Goal: Check status: Check status

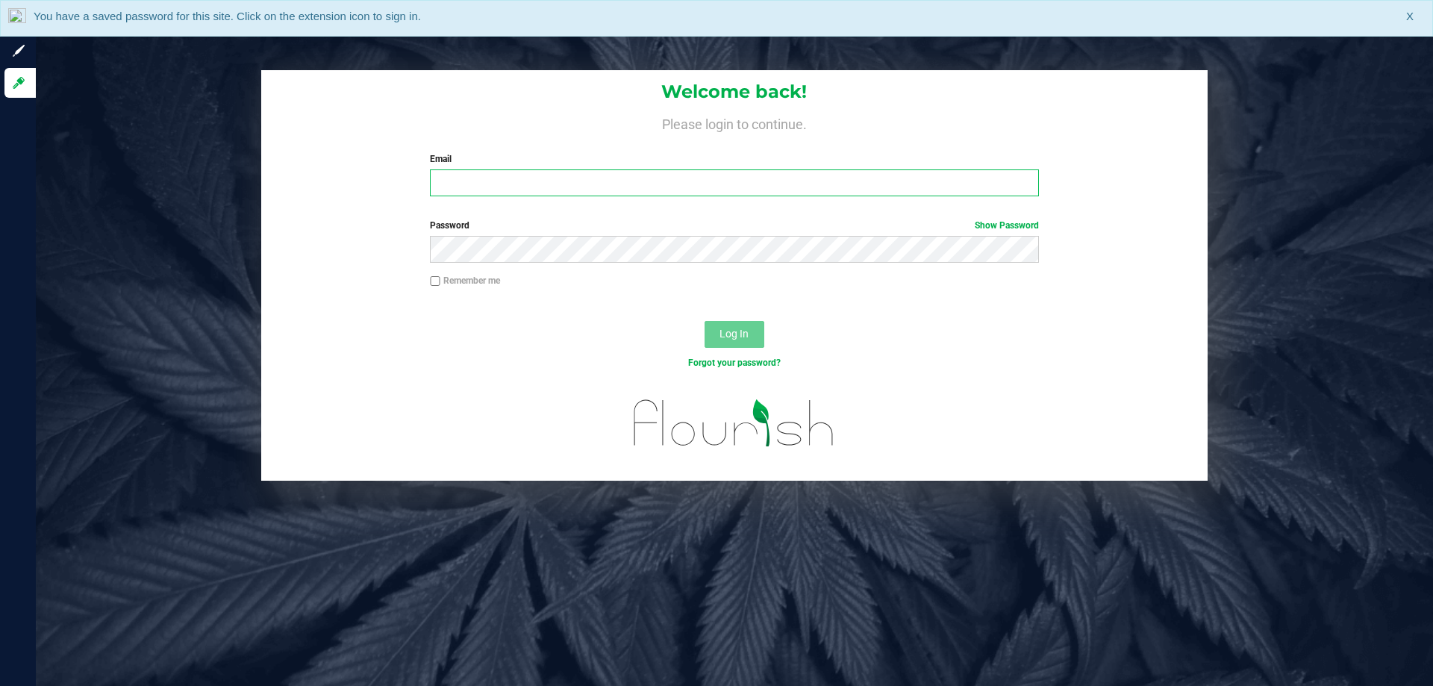
click at [620, 186] on input "Email" at bounding box center [734, 182] width 608 height 27
type input "Clemons@liveparallel.com"
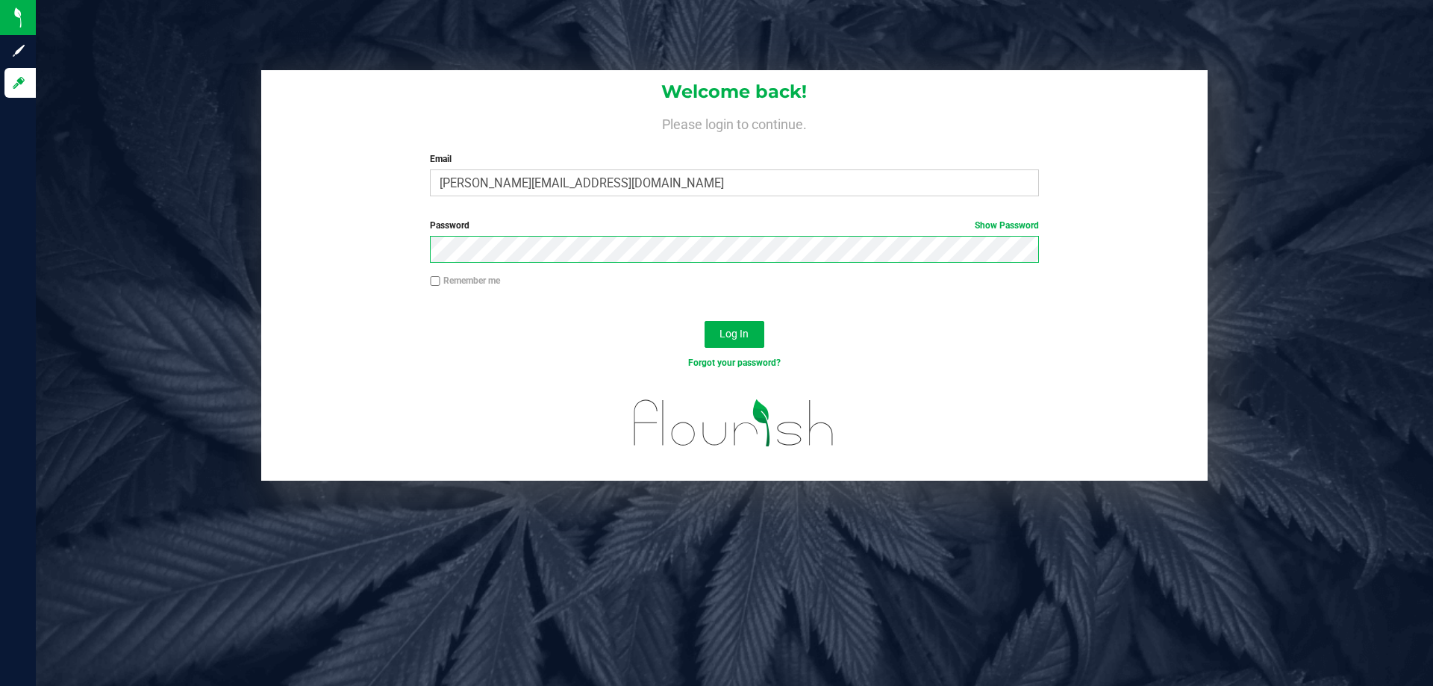
click at [705, 321] on button "Log In" at bounding box center [735, 334] width 60 height 27
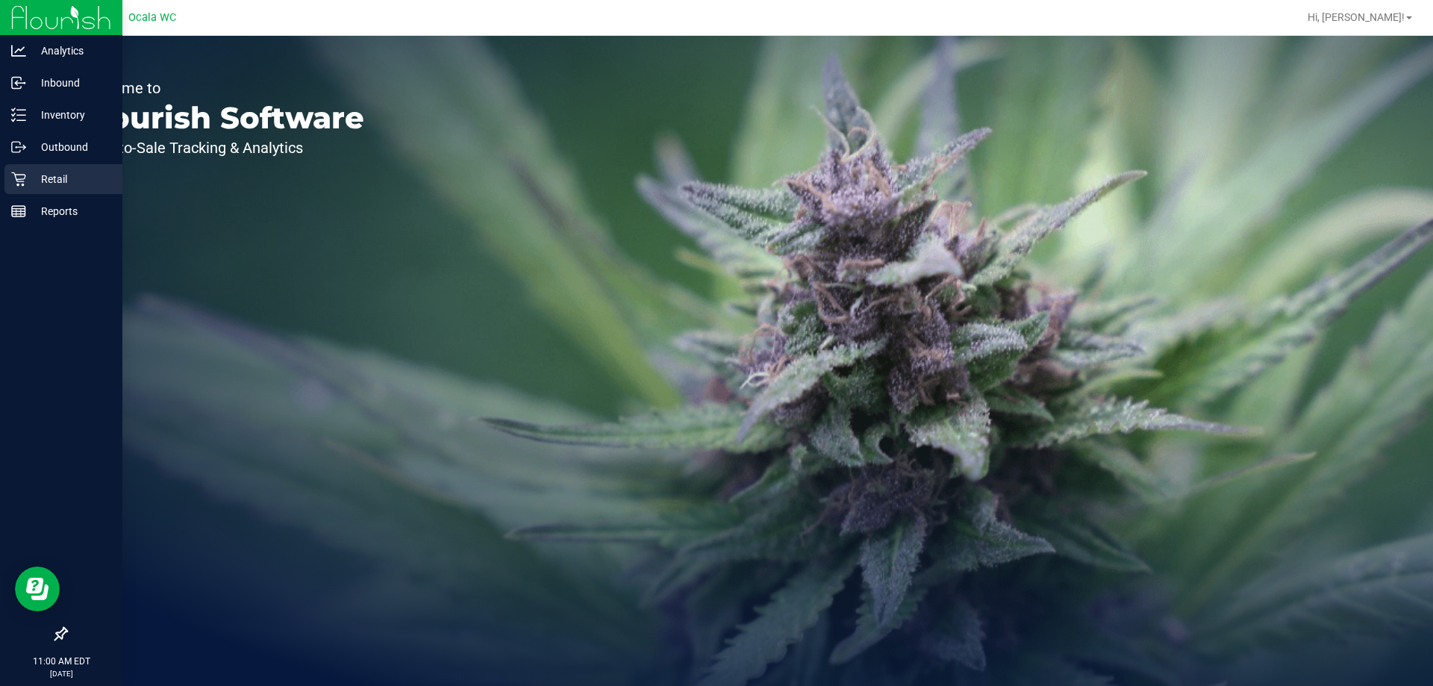
click at [23, 178] on icon at bounding box center [18, 179] width 15 height 15
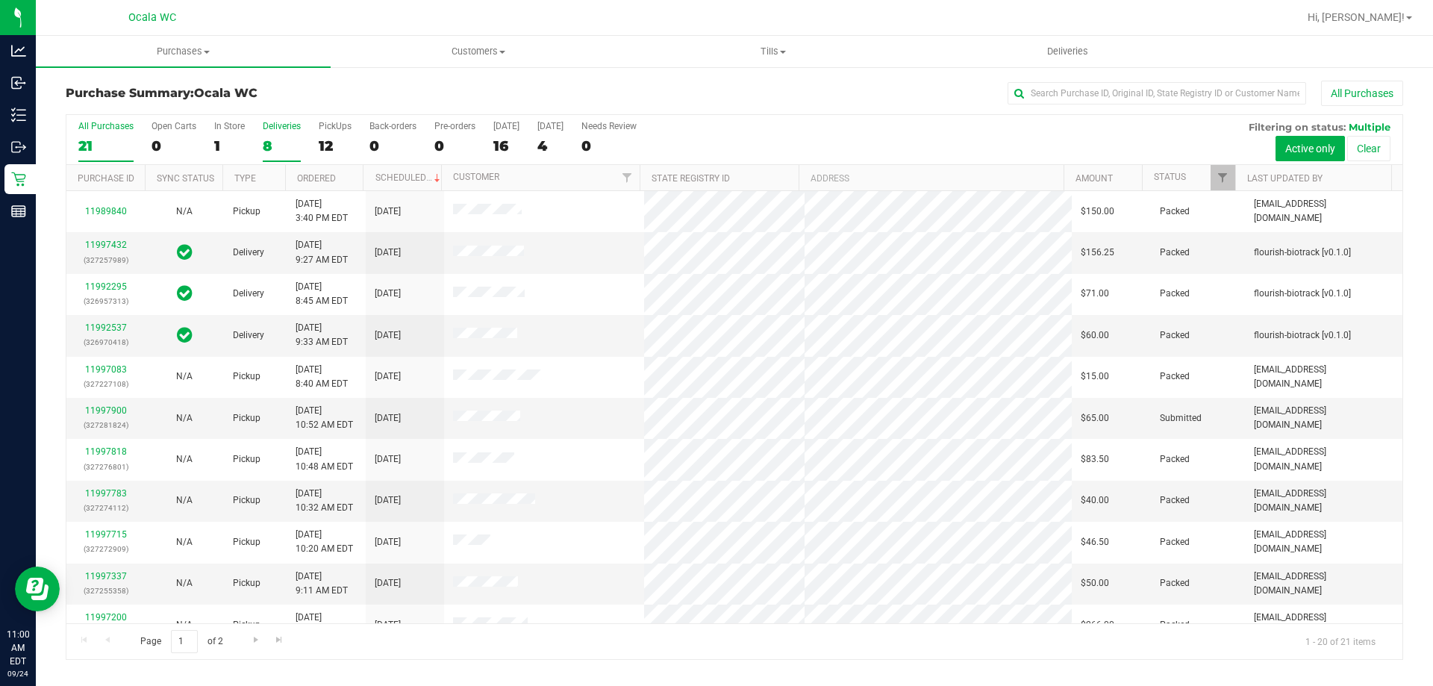
click at [270, 157] on label "Deliveries 8" at bounding box center [282, 141] width 38 height 41
click at [0, 0] on input "Deliveries 8" at bounding box center [0, 0] width 0 height 0
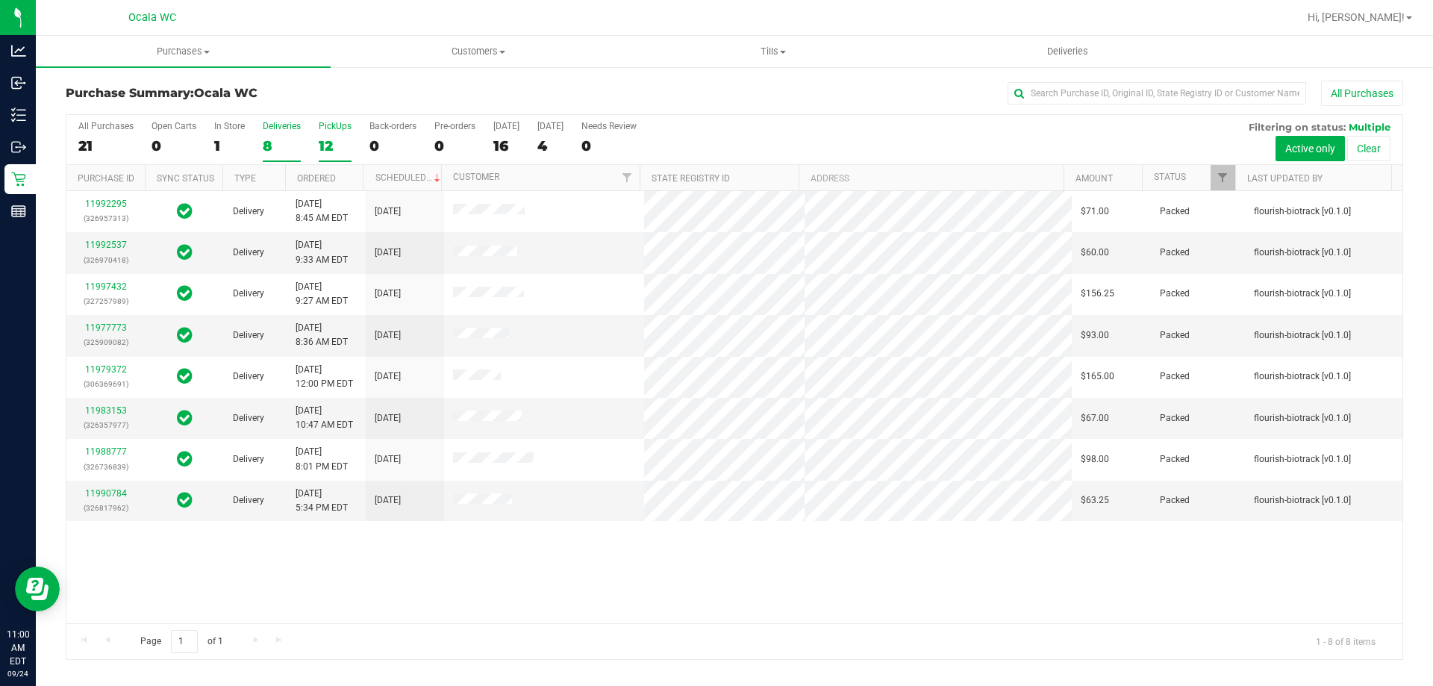
click at [334, 133] on label "PickUps 12" at bounding box center [335, 141] width 33 height 41
click at [0, 0] on input "PickUps 12" at bounding box center [0, 0] width 0 height 0
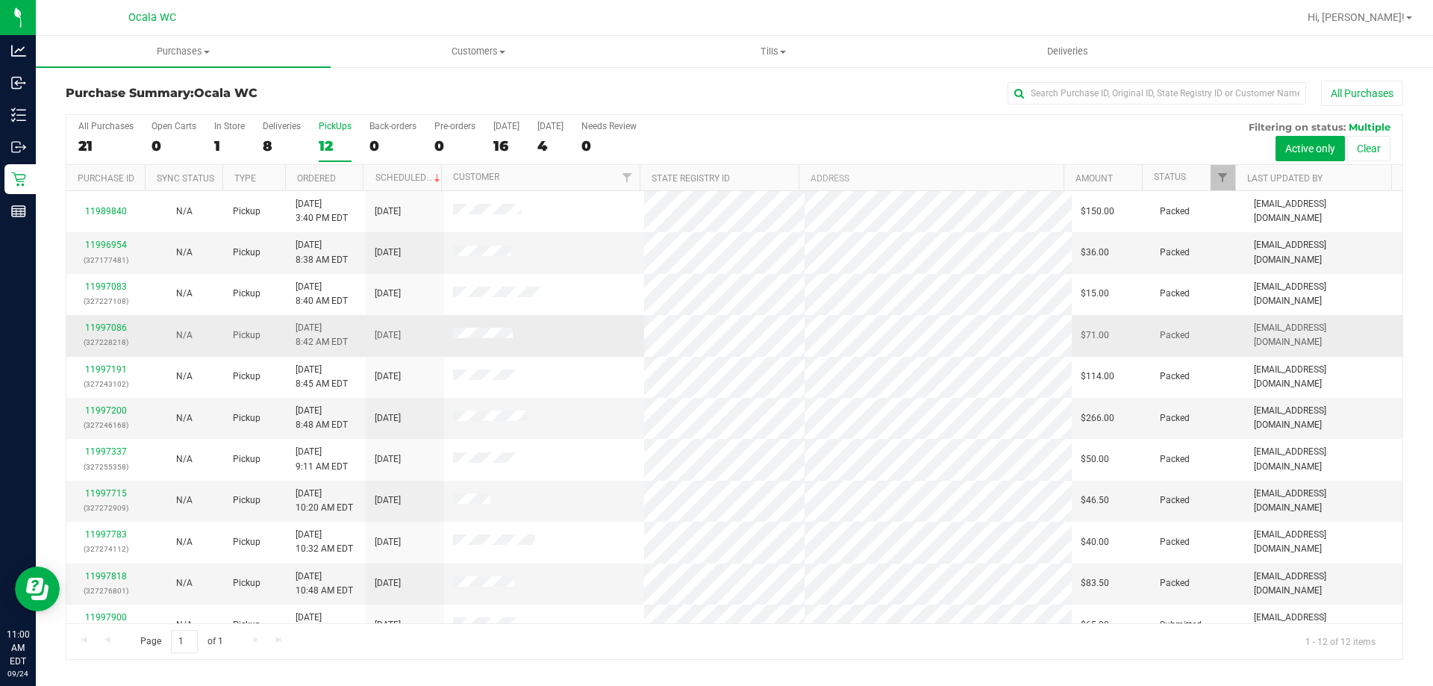
scroll to position [63, 0]
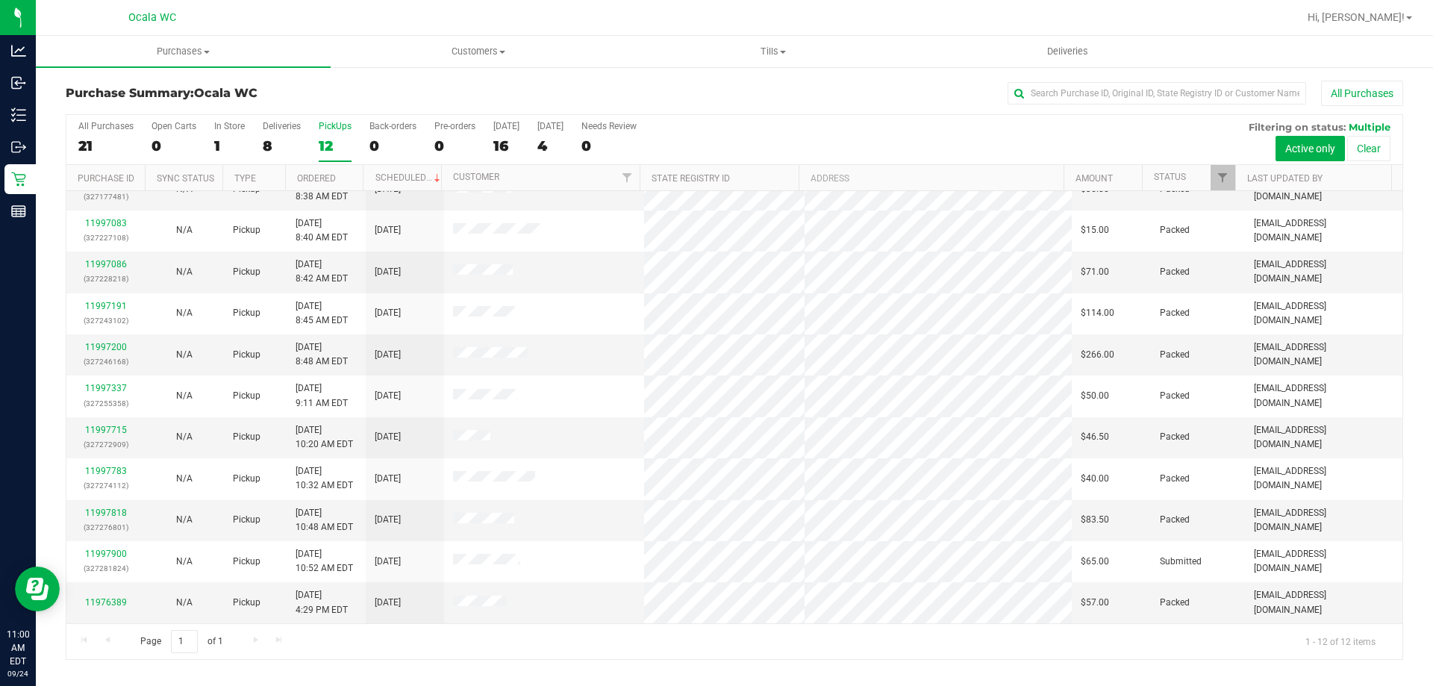
click at [330, 91] on h3 "Purchase Summary: Ocala WC" at bounding box center [289, 93] width 446 height 13
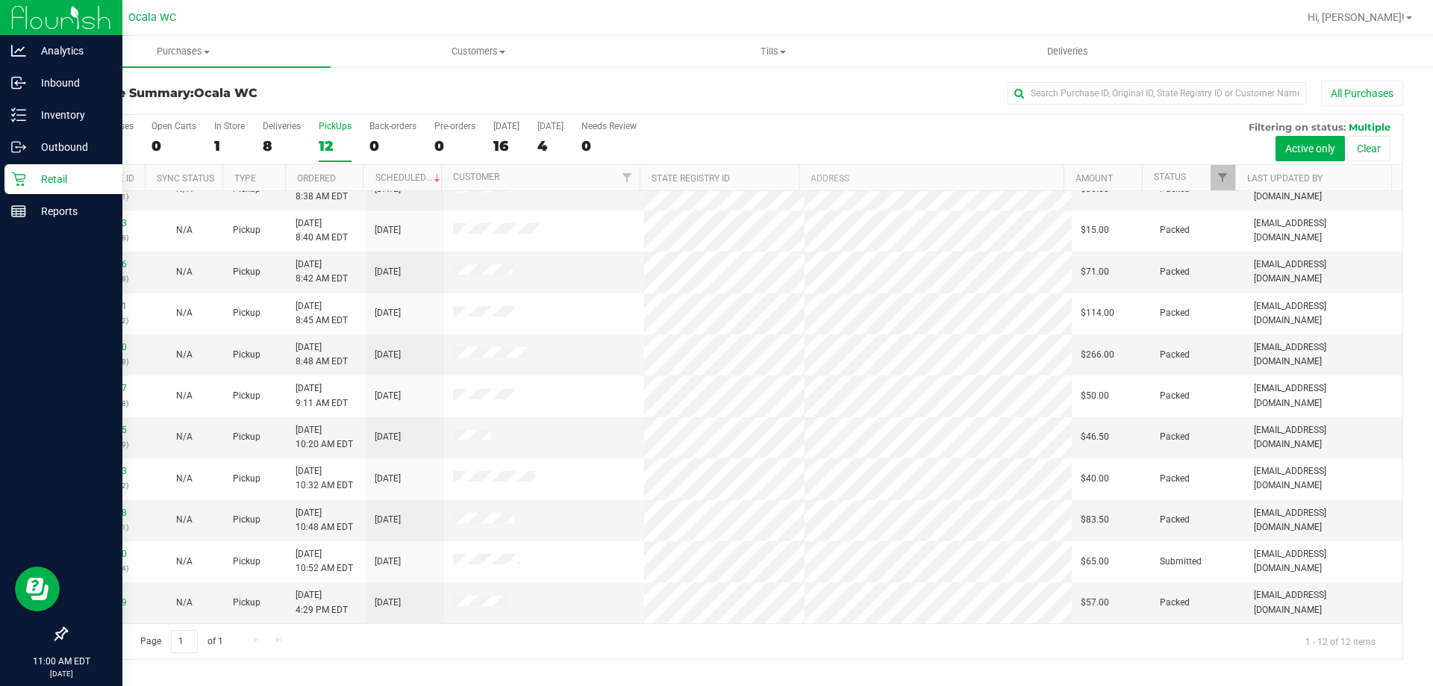
click at [15, 176] on icon at bounding box center [18, 179] width 14 height 14
click at [28, 207] on p "Reports" at bounding box center [71, 211] width 90 height 18
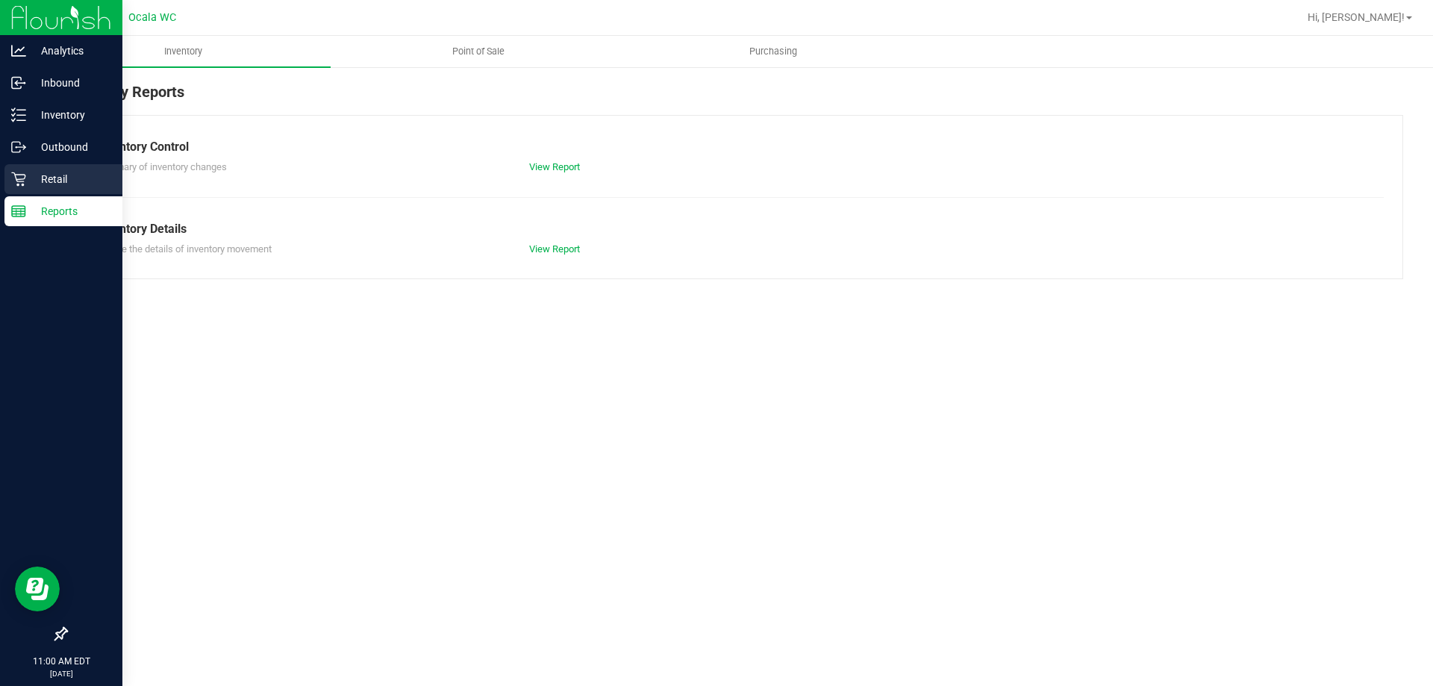
click at [45, 177] on p "Retail" at bounding box center [71, 179] width 90 height 18
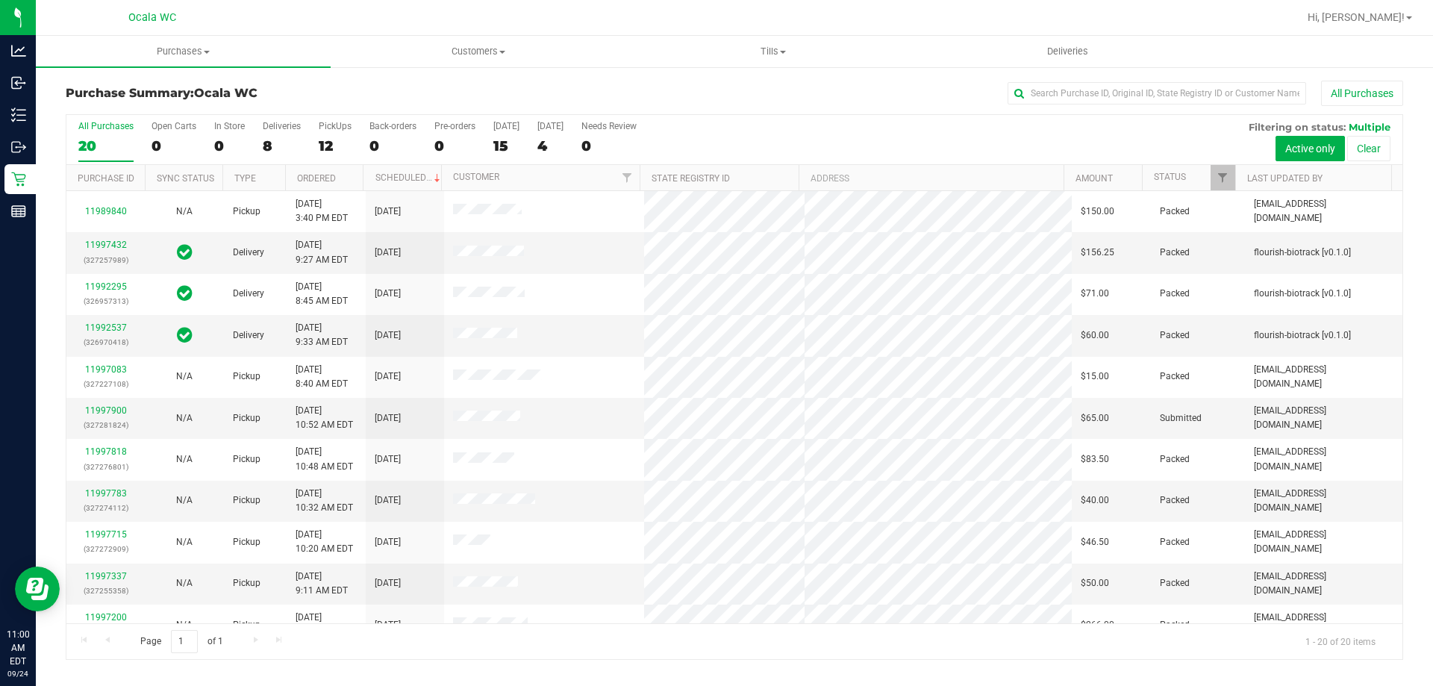
click at [426, 78] on div "Purchase Summary: Ocala WC All Purchases All Purchases 20 Open Carts 0 In Store…" at bounding box center [735, 370] width 1398 height 609
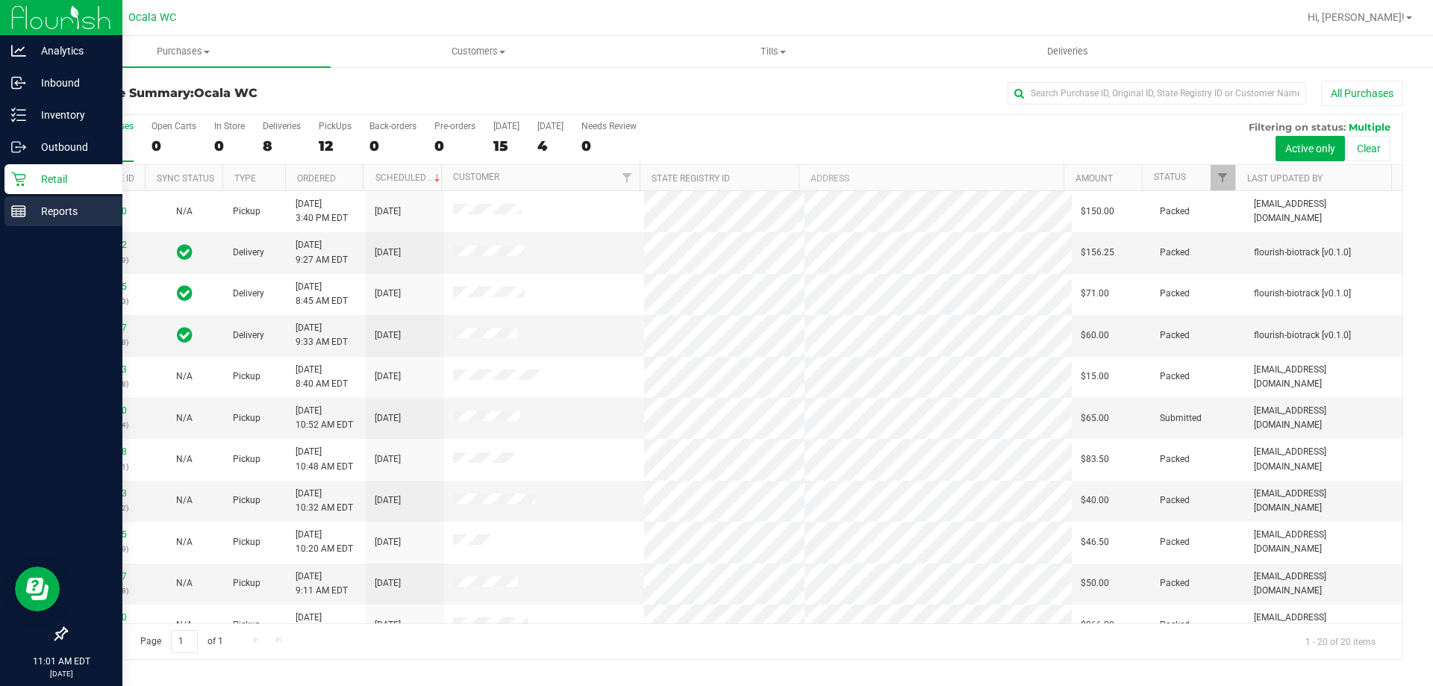
click at [27, 213] on p "Reports" at bounding box center [71, 211] width 90 height 18
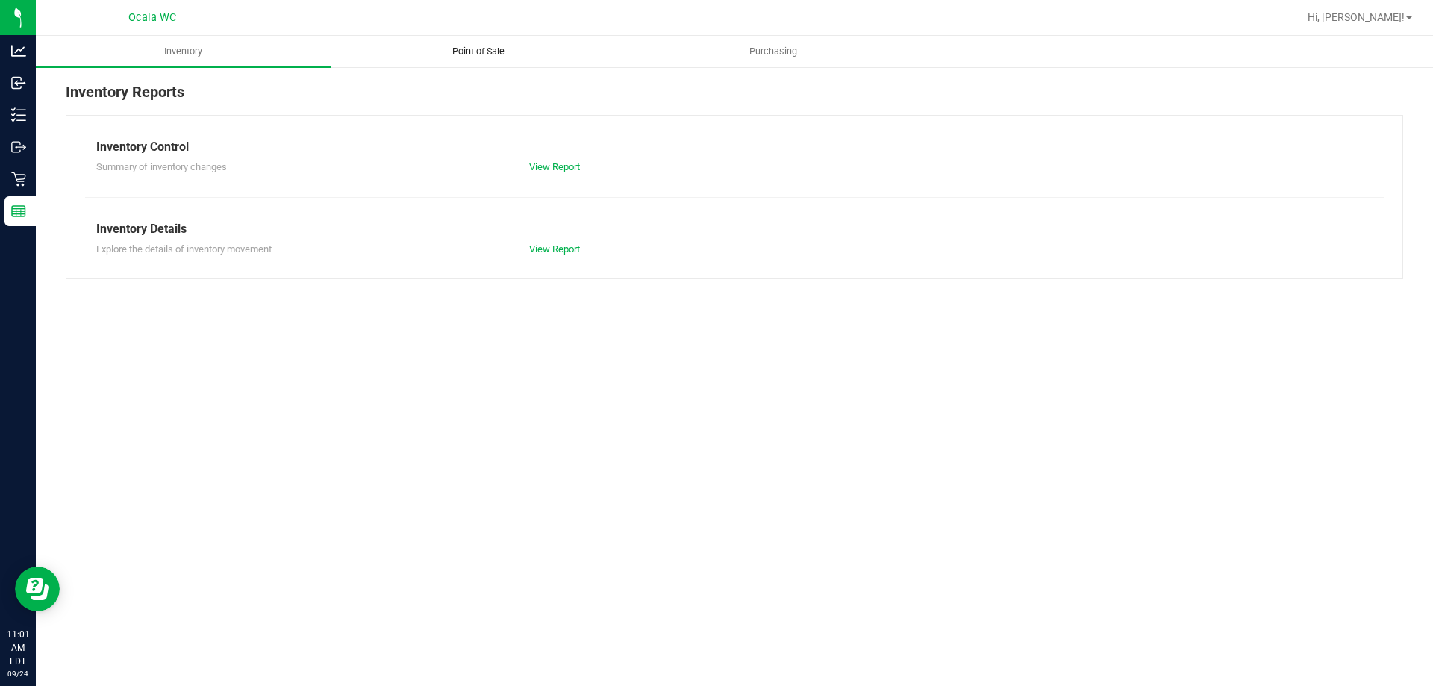
click at [476, 49] on span "Point of Sale" at bounding box center [478, 51] width 93 height 13
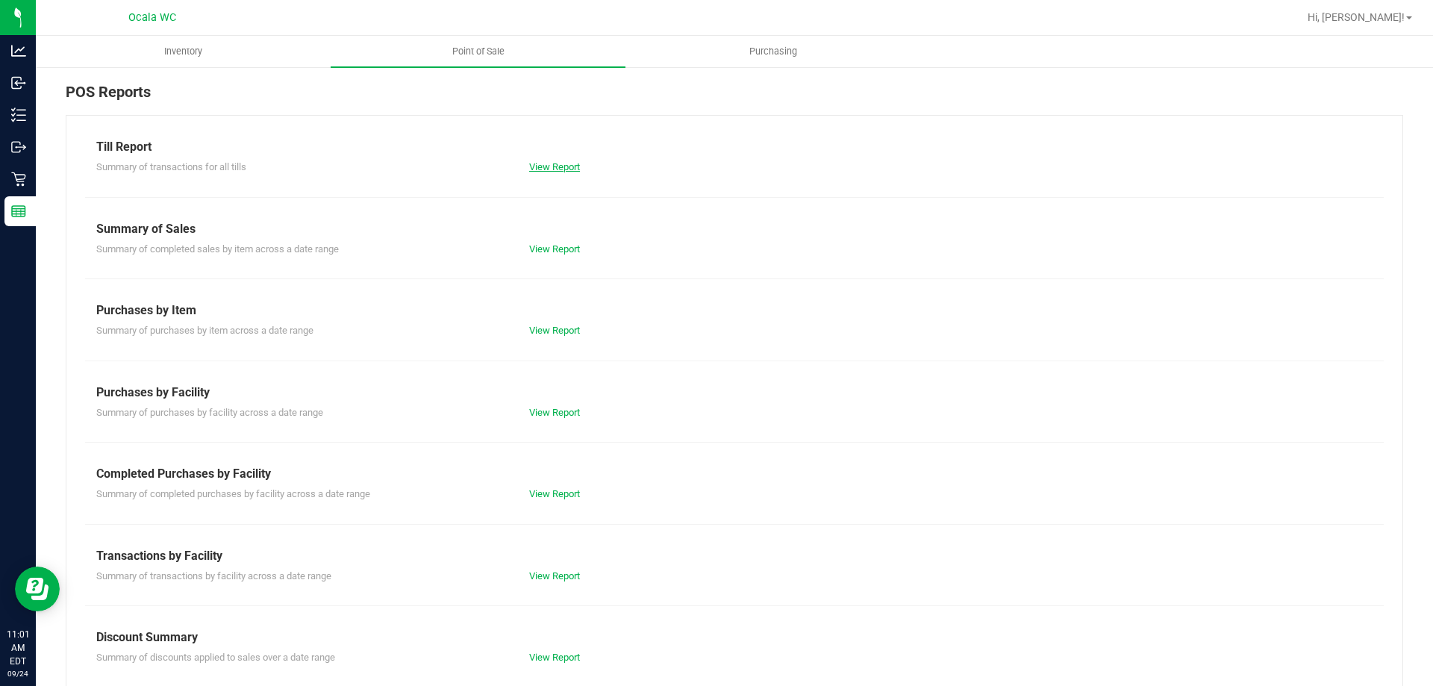
click at [533, 169] on link "View Report" at bounding box center [554, 166] width 51 height 11
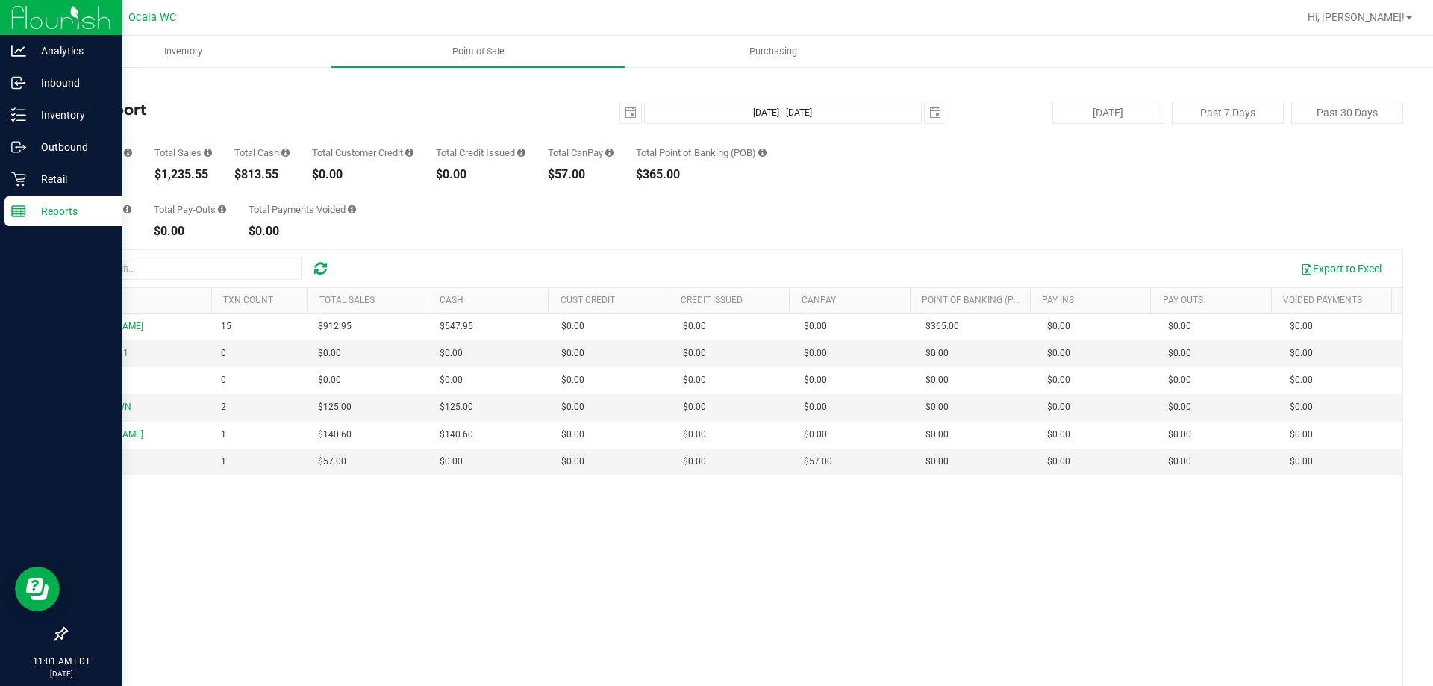
click at [23, 217] on rect at bounding box center [18, 211] width 13 height 10
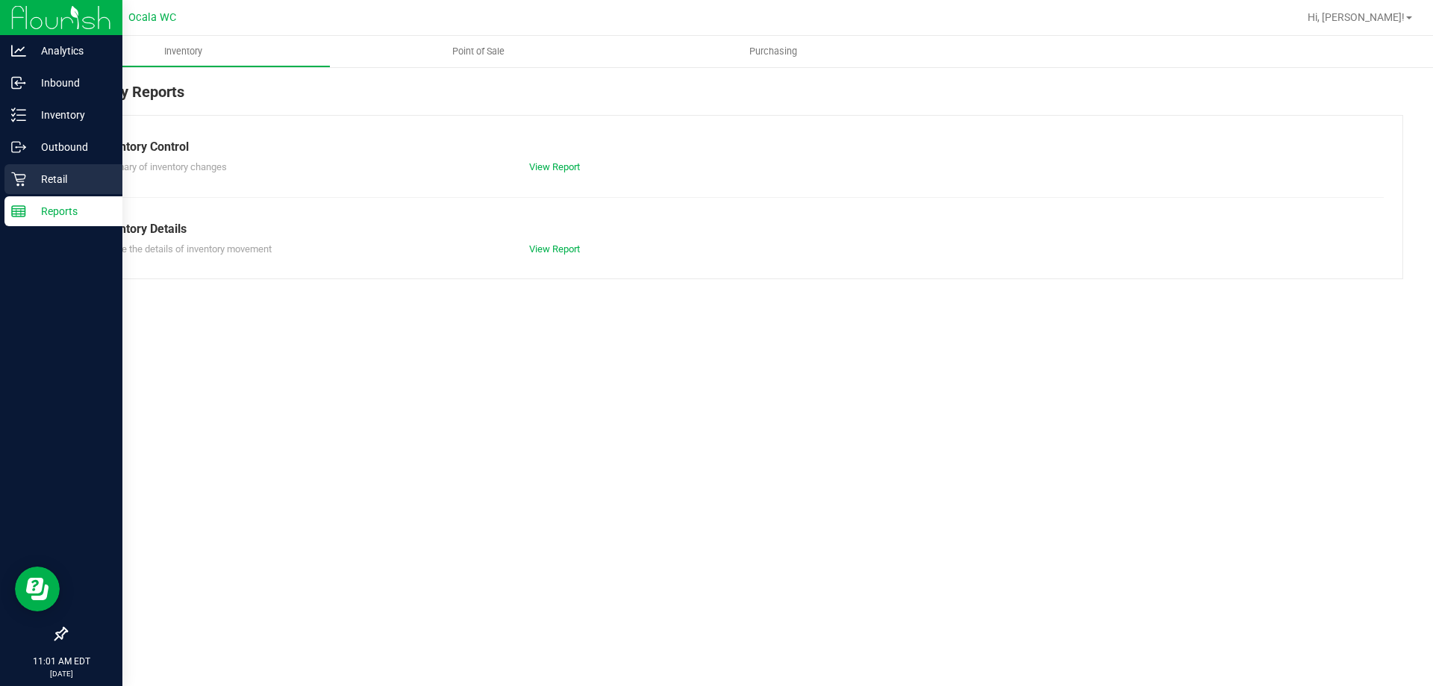
click at [40, 172] on p "Retail" at bounding box center [71, 179] width 90 height 18
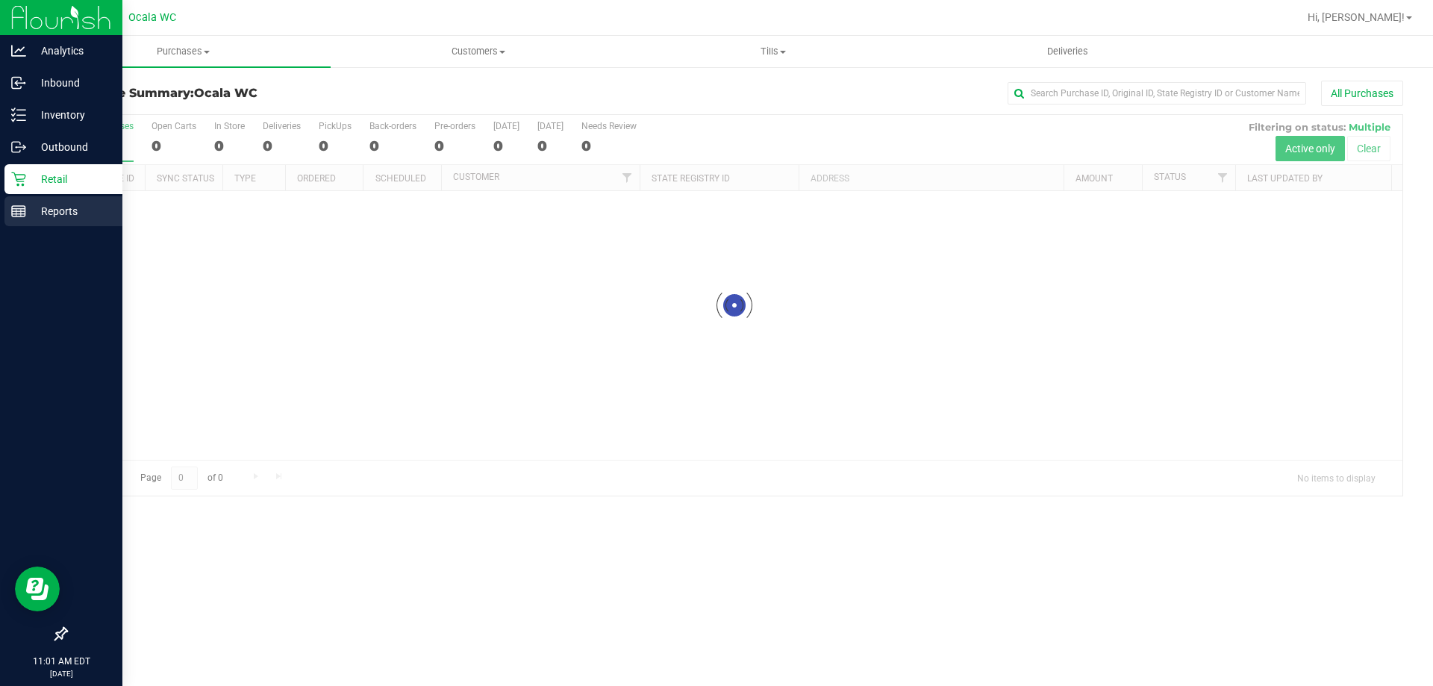
click at [37, 214] on p "Reports" at bounding box center [71, 211] width 90 height 18
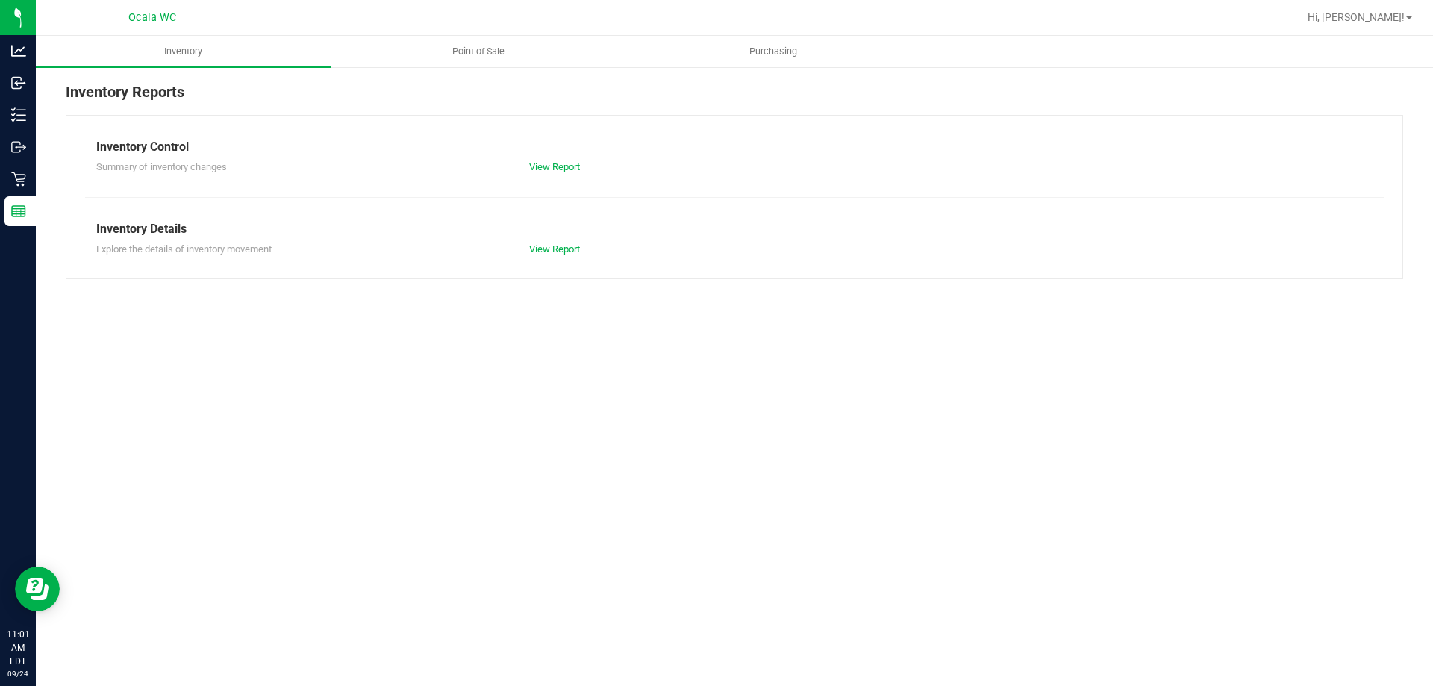
click at [452, 68] on div "Inventory Reports Inventory Control Summary of inventory changes View Report In…" at bounding box center [735, 180] width 1398 height 228
click at [468, 50] on span "Point of Sale" at bounding box center [478, 51] width 93 height 13
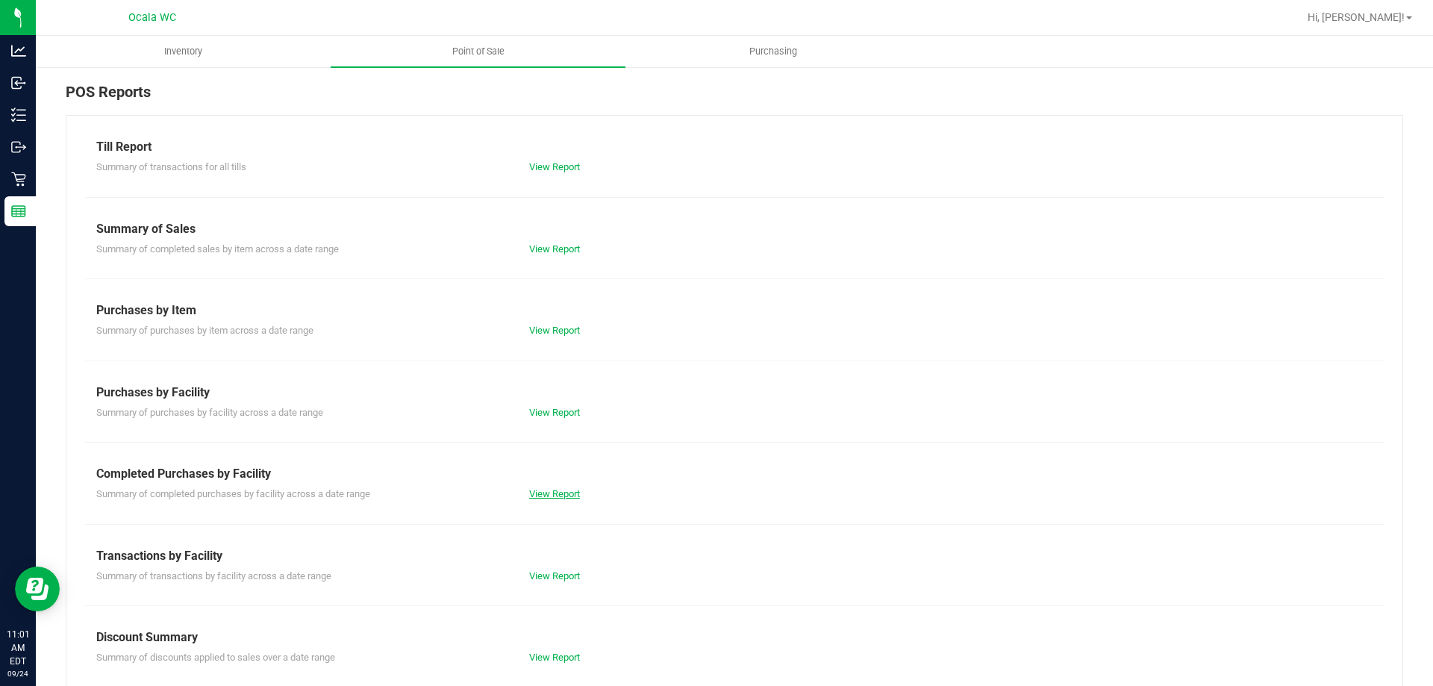
click at [570, 491] on link "View Report" at bounding box center [554, 493] width 51 height 11
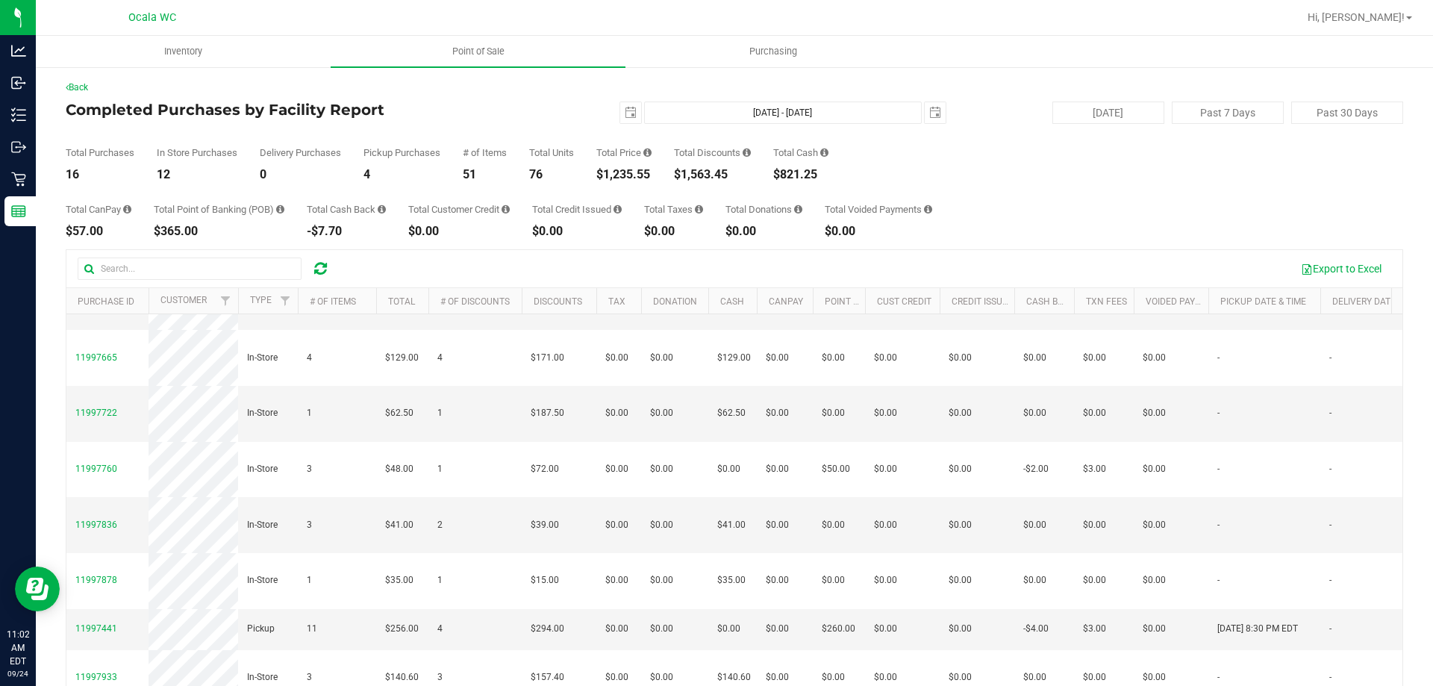
scroll to position [39, 0]
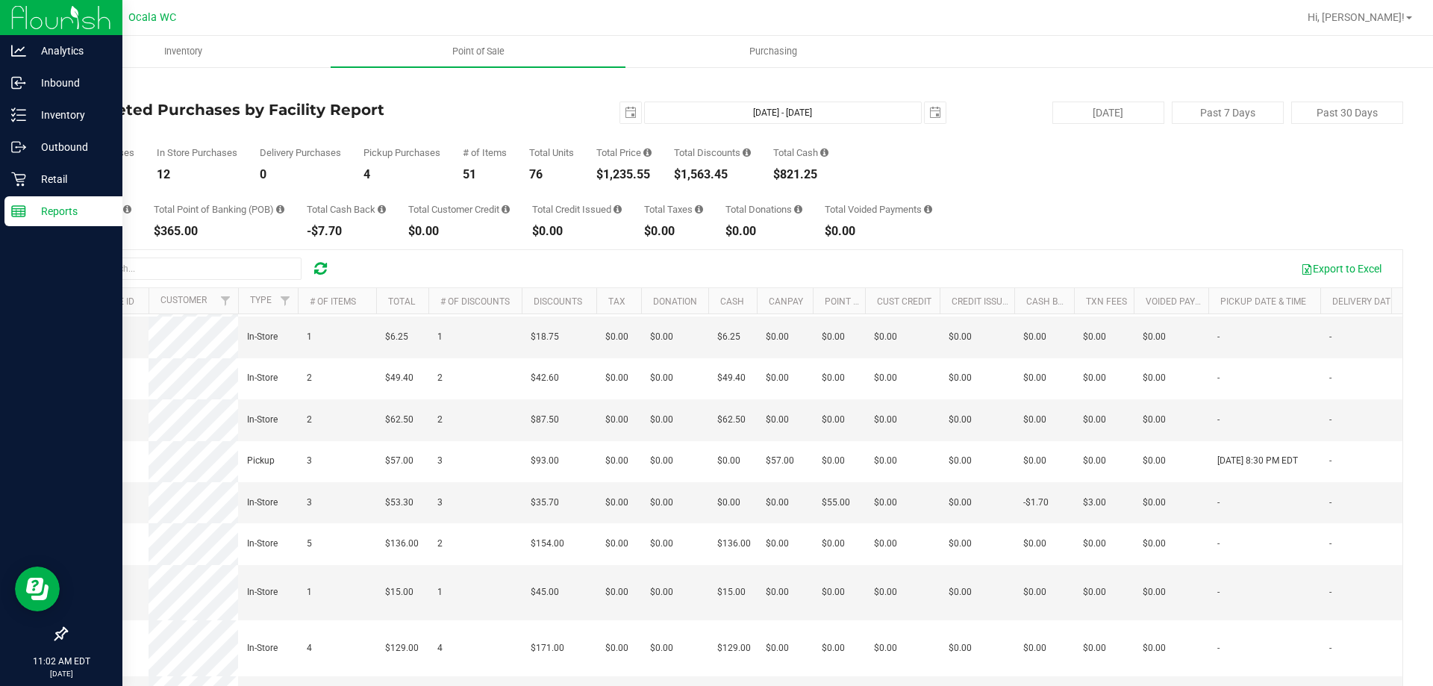
click at [31, 214] on p "Reports" at bounding box center [71, 211] width 90 height 18
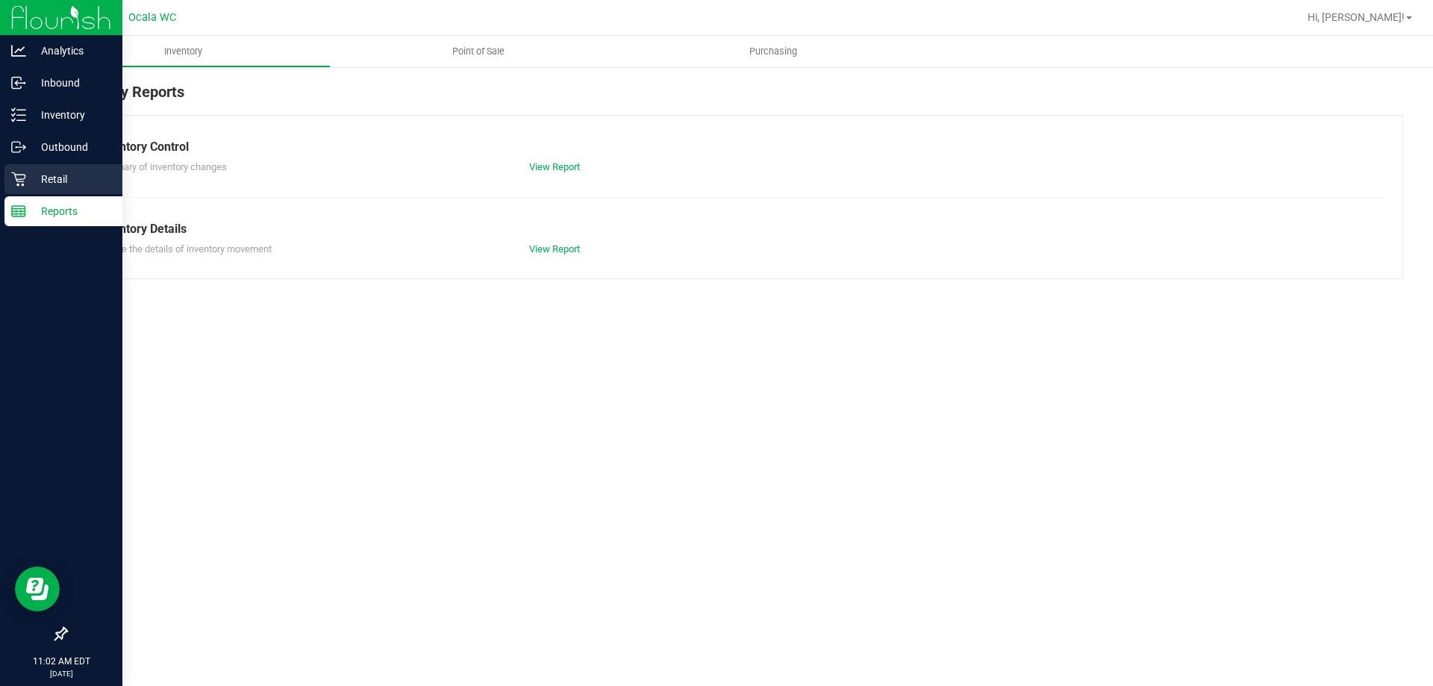
click at [55, 178] on p "Retail" at bounding box center [71, 179] width 90 height 18
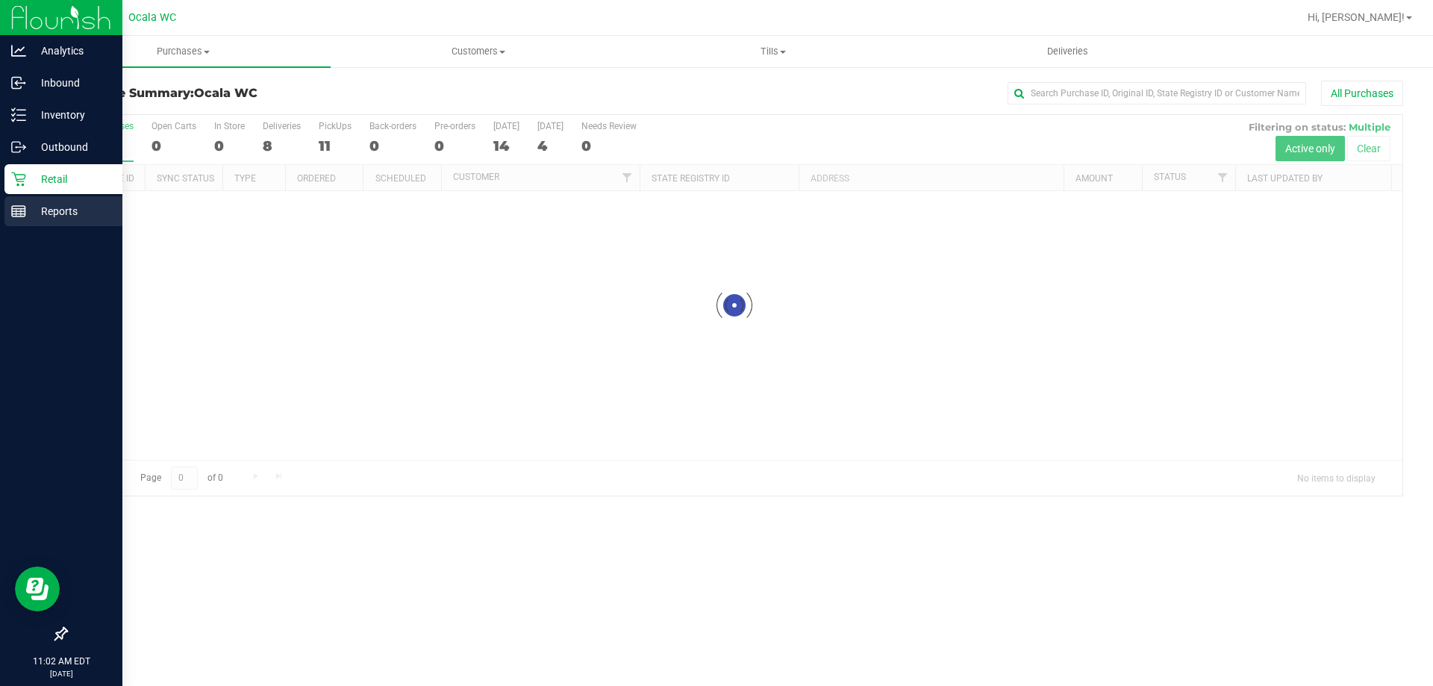
click at [49, 216] on p "Reports" at bounding box center [71, 211] width 90 height 18
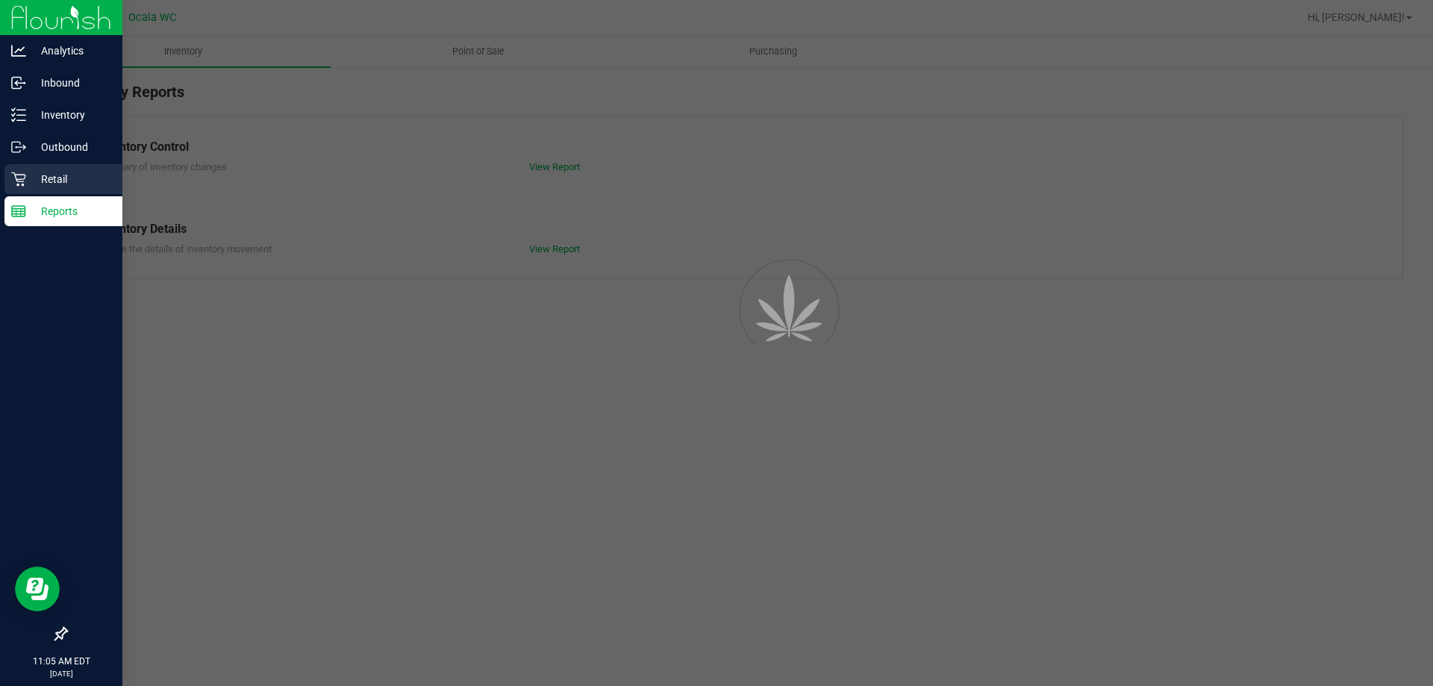
click at [31, 181] on p "Retail" at bounding box center [71, 179] width 90 height 18
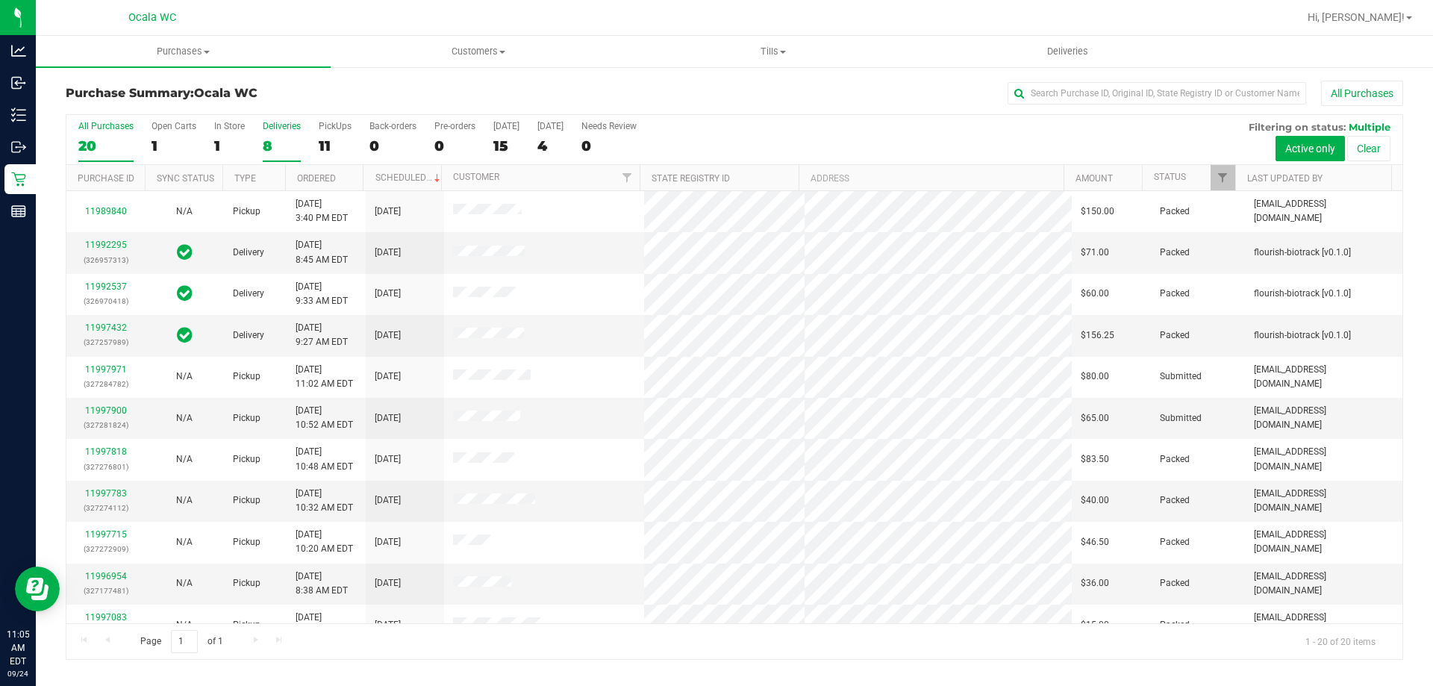
click at [274, 141] on div "8" at bounding box center [282, 145] width 38 height 17
click at [0, 0] on input "Deliveries 8" at bounding box center [0, 0] width 0 height 0
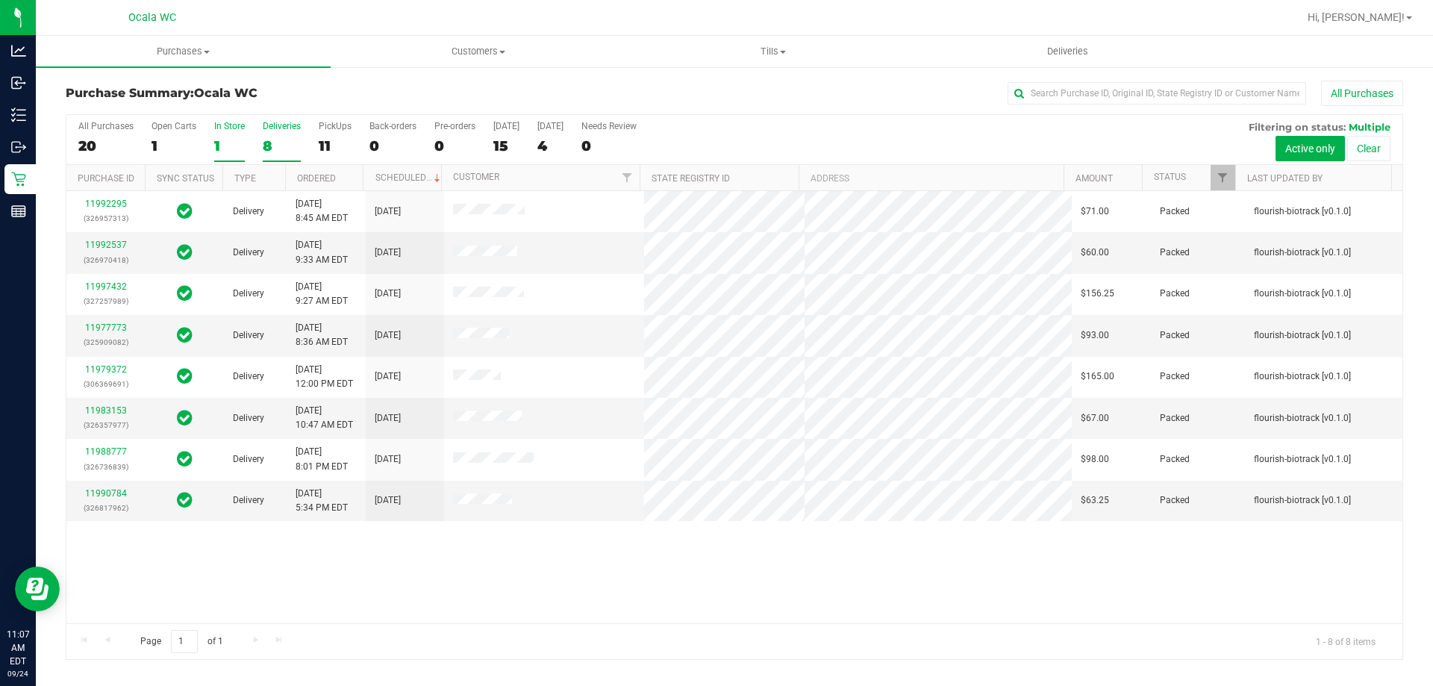
click at [224, 121] on div "In Store" at bounding box center [229, 126] width 31 height 10
click at [0, 0] on input "In Store 1" at bounding box center [0, 0] width 0 height 0
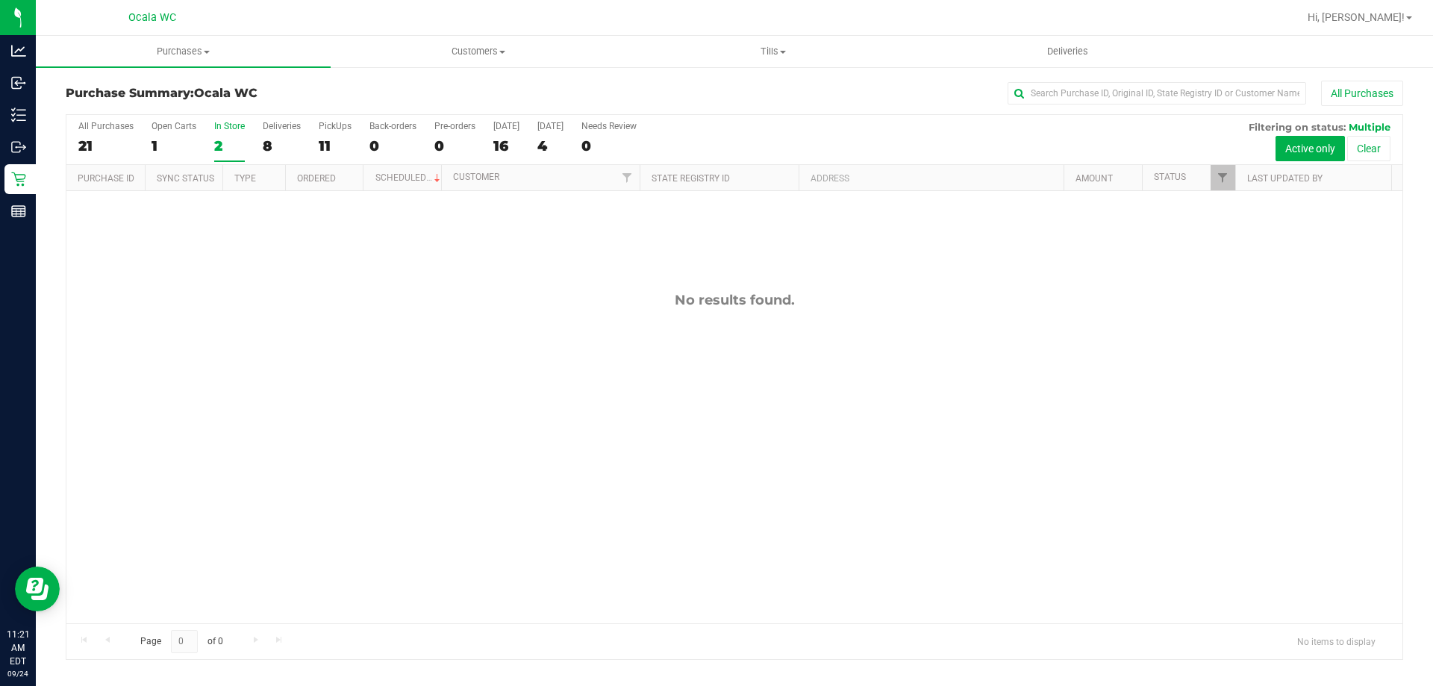
click at [214, 128] on div "In Store" at bounding box center [229, 126] width 31 height 10
click at [0, 0] on input "In Store 2" at bounding box center [0, 0] width 0 height 0
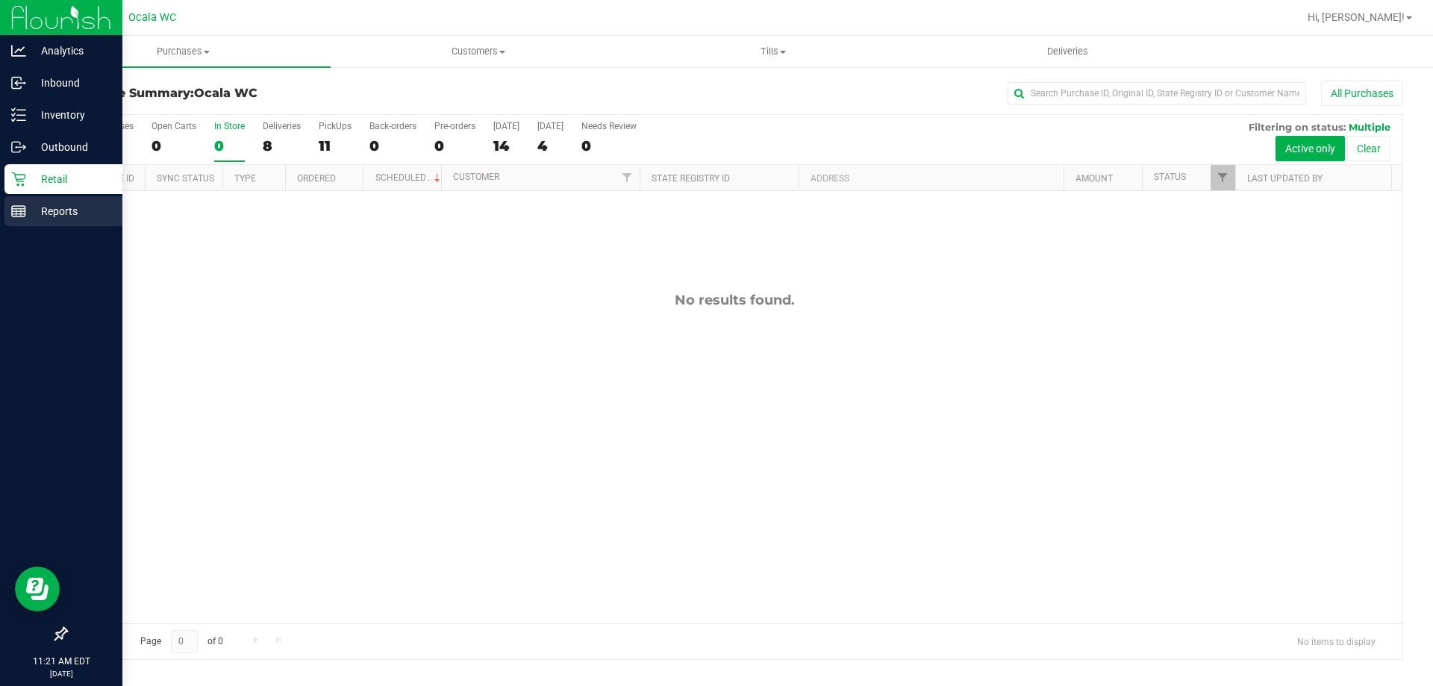
click at [58, 209] on p "Reports" at bounding box center [71, 211] width 90 height 18
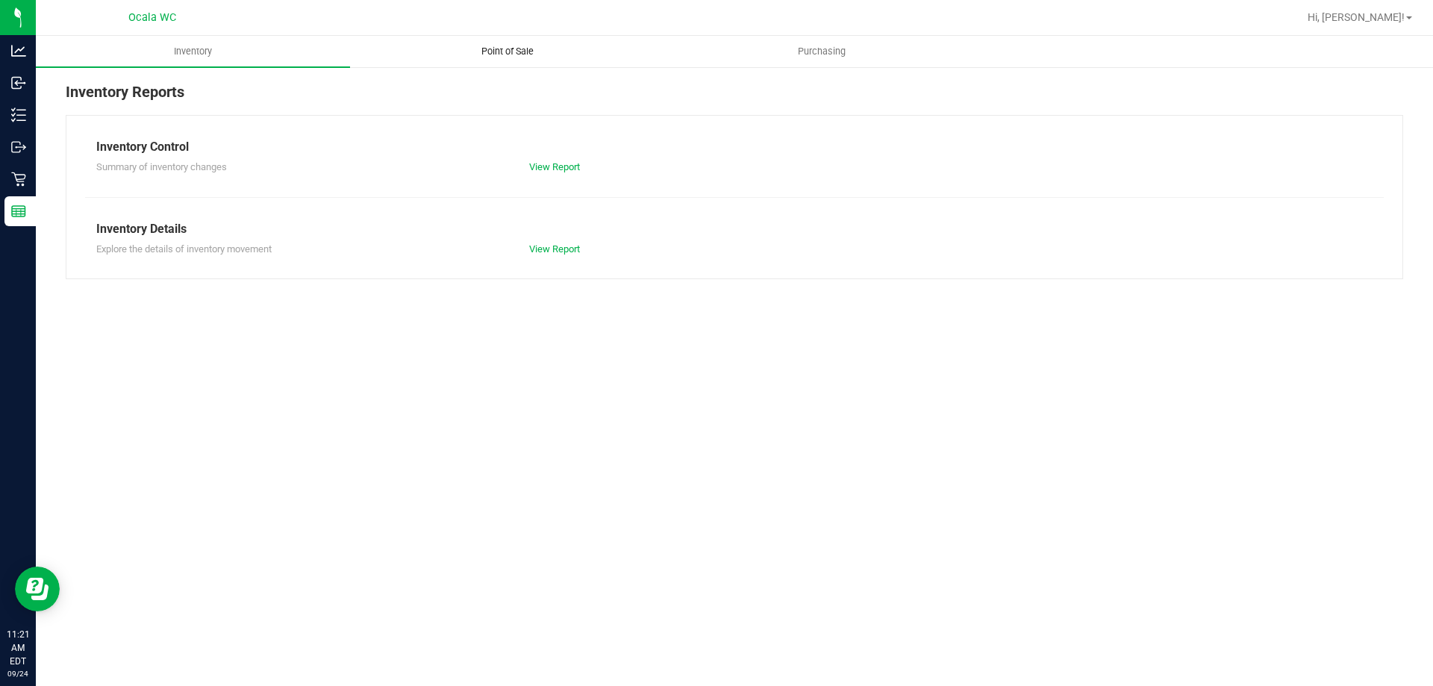
click at [496, 49] on span "Point of Sale" at bounding box center [507, 51] width 93 height 13
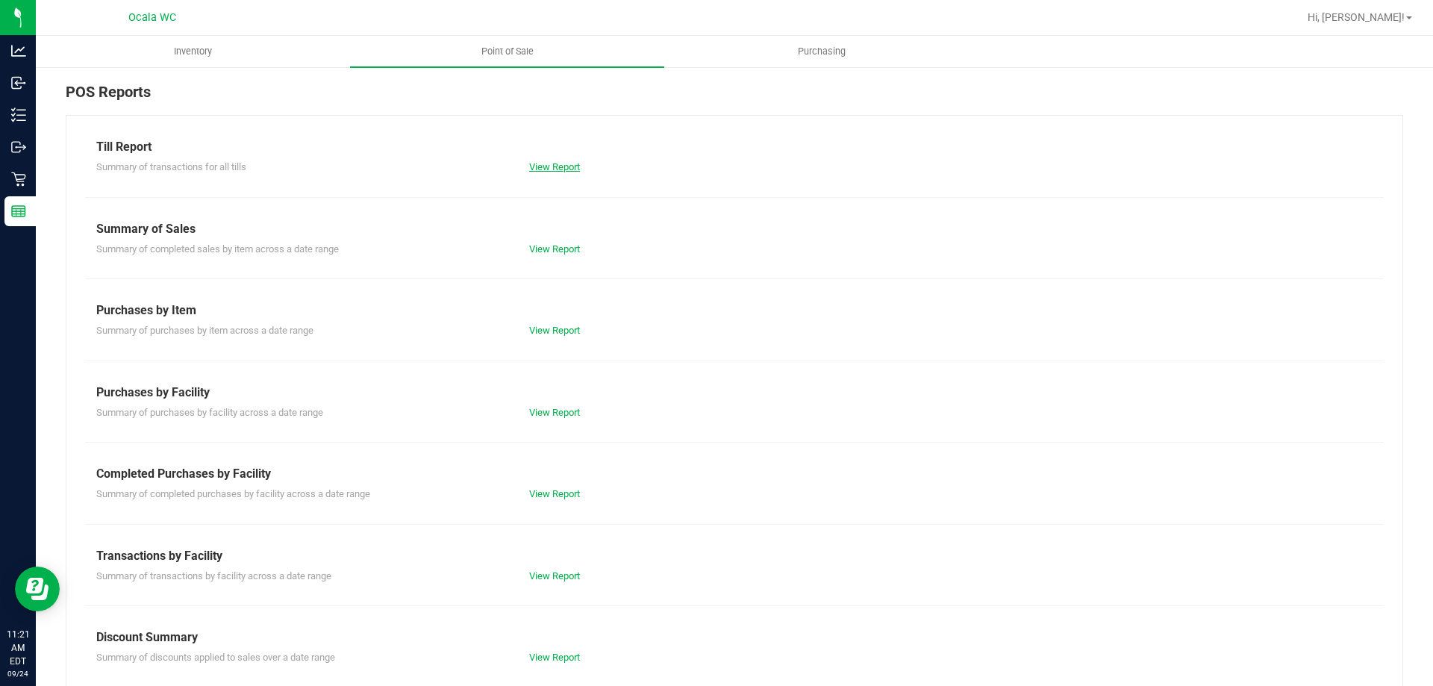
click at [538, 164] on link "View Report" at bounding box center [554, 166] width 51 height 11
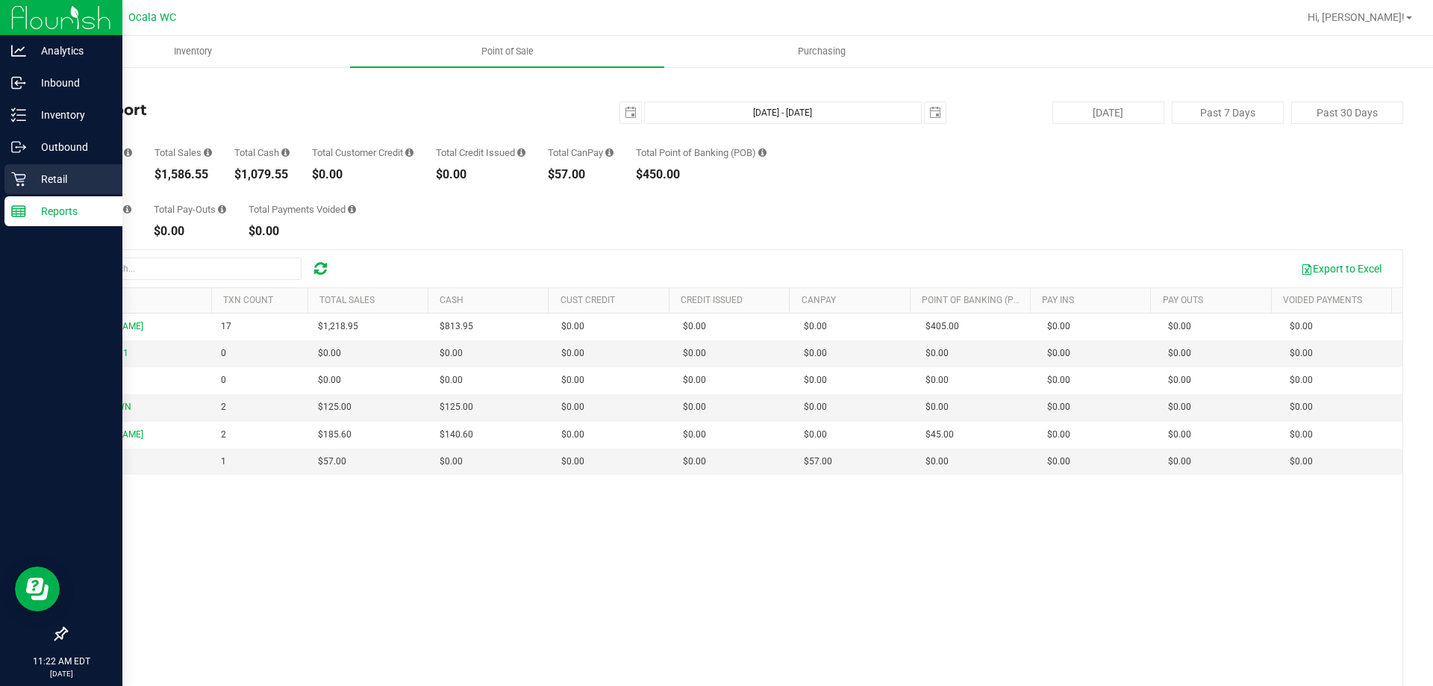
click at [17, 187] on div "Retail" at bounding box center [63, 179] width 118 height 30
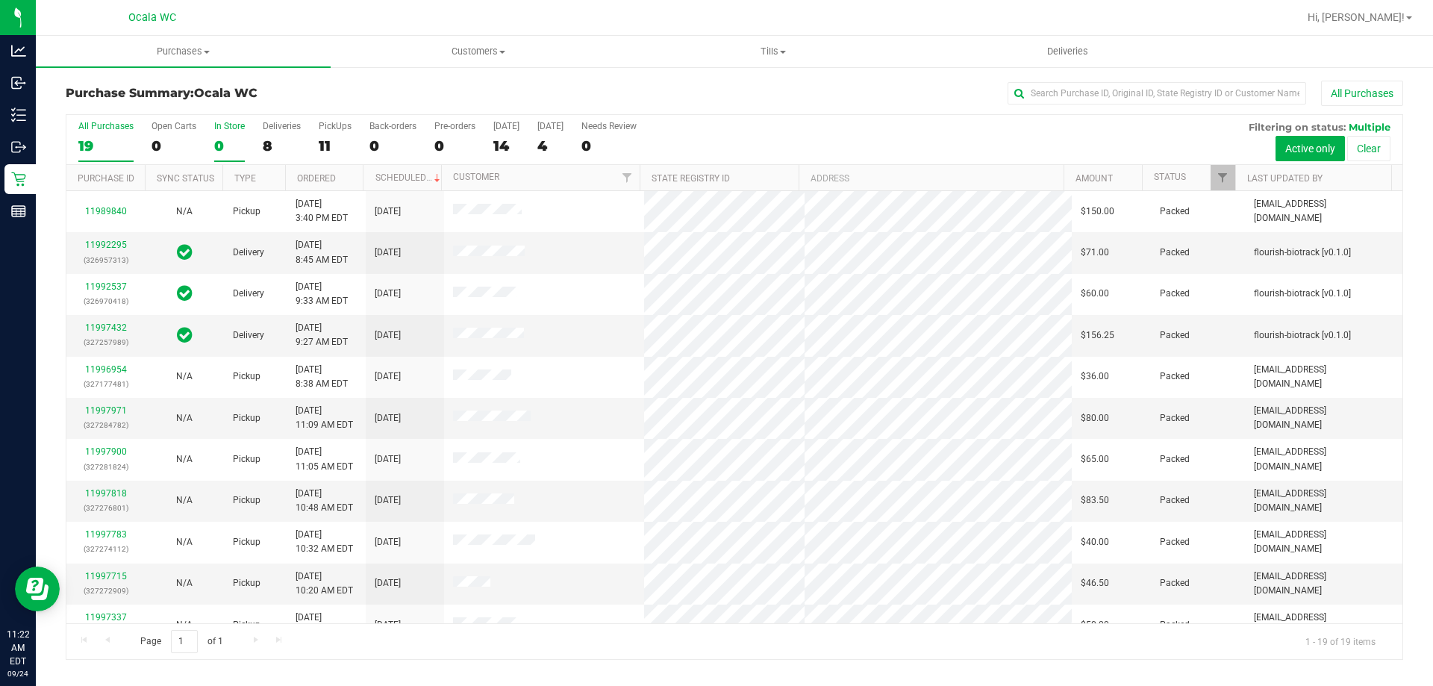
click at [222, 143] on div "0" at bounding box center [229, 145] width 31 height 17
click at [0, 0] on input "In Store 0" at bounding box center [0, 0] width 0 height 0
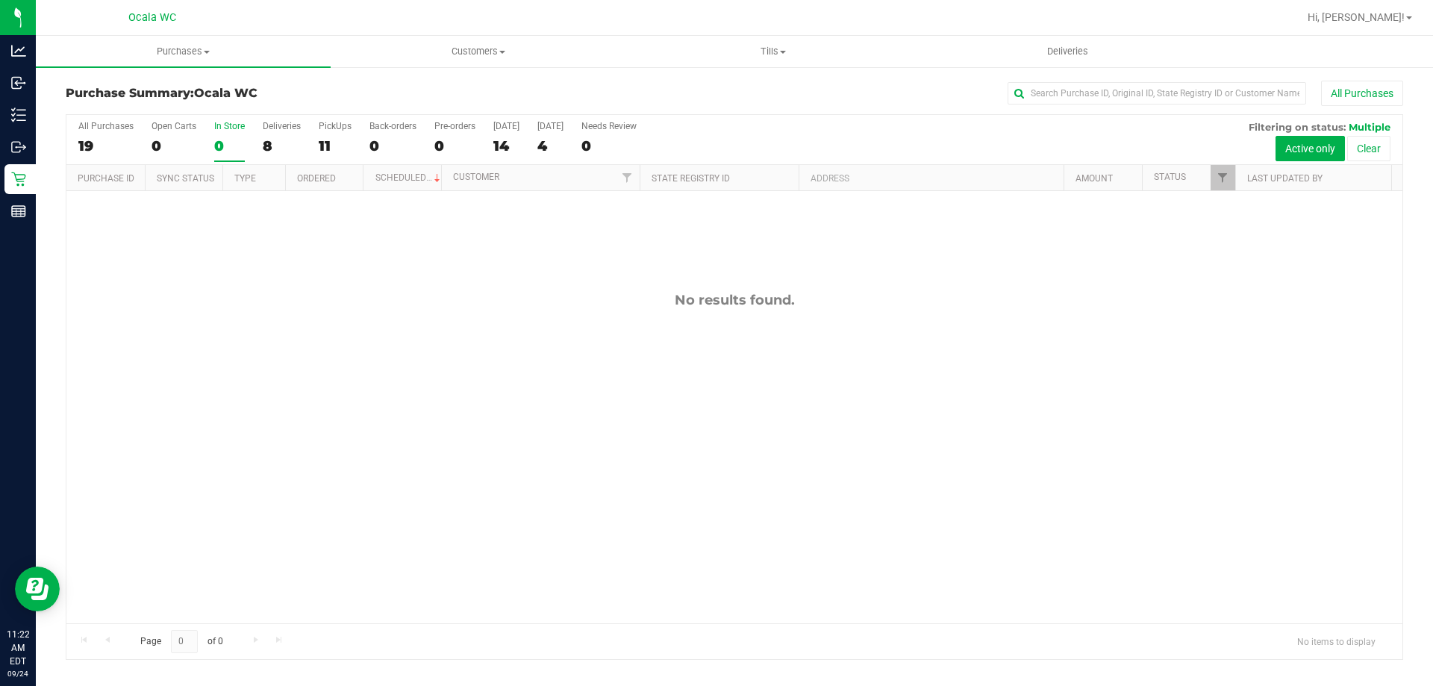
click at [258, 139] on div "All Purchases 19 Open Carts 0 In Store 0 Deliveries 8 PickUps 11 Back-orders 0 …" at bounding box center [734, 140] width 1336 height 50
click at [259, 140] on div "All Purchases 19 Open Carts 0 In Store 0 Deliveries 8 PickUps 11 Back-orders 0 …" at bounding box center [734, 140] width 1336 height 50
click at [264, 140] on div "8" at bounding box center [282, 145] width 38 height 17
click at [0, 0] on input "Deliveries 8" at bounding box center [0, 0] width 0 height 0
